Goal: Find specific page/section: Find specific page/section

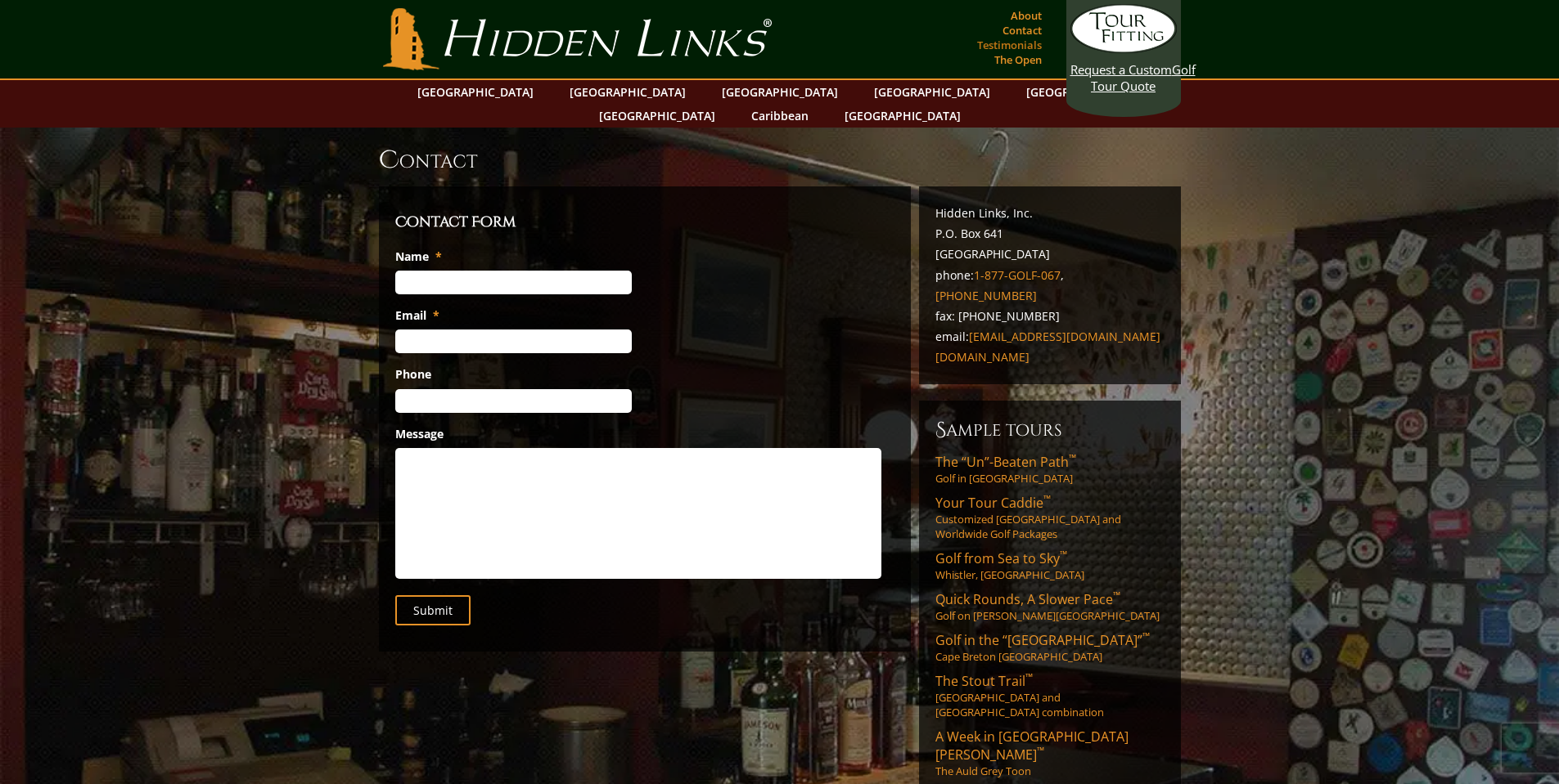
click at [988, 39] on link "Testimonials" at bounding box center [1009, 45] width 73 height 23
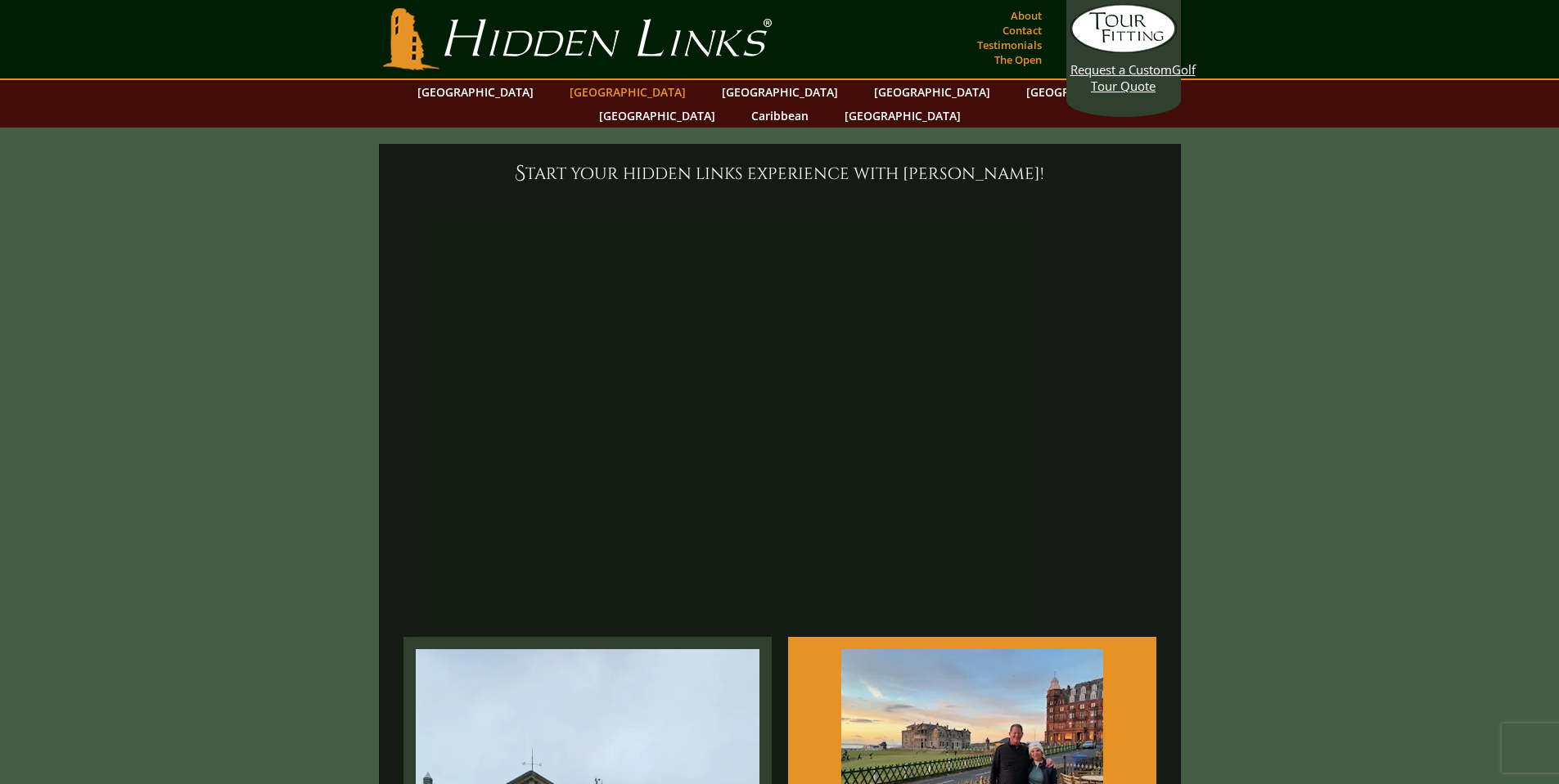
click at [604, 91] on link "[GEOGRAPHIC_DATA]" at bounding box center [627, 92] width 133 height 24
